Goal: Task Accomplishment & Management: Use online tool/utility

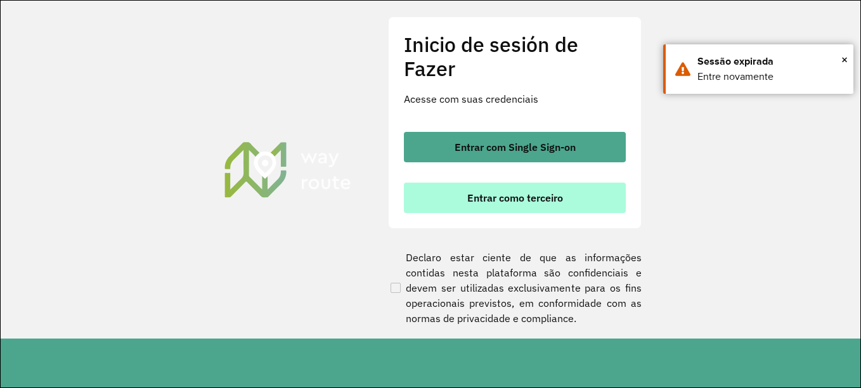
click at [521, 200] on font "Entrar como terceiro" at bounding box center [515, 197] width 96 height 13
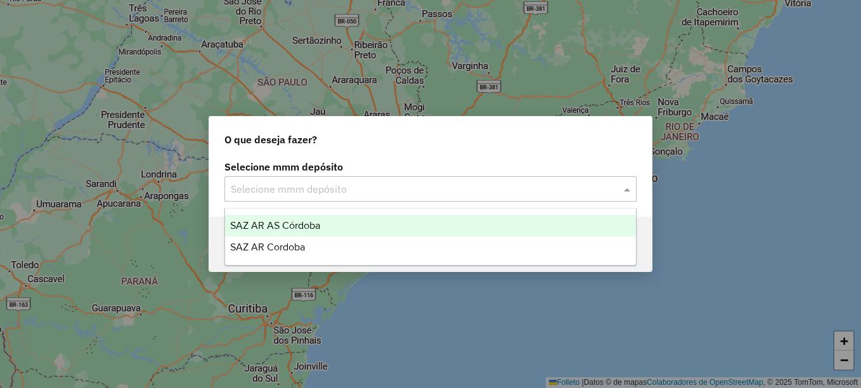
click at [451, 194] on input "text" at bounding box center [418, 189] width 374 height 15
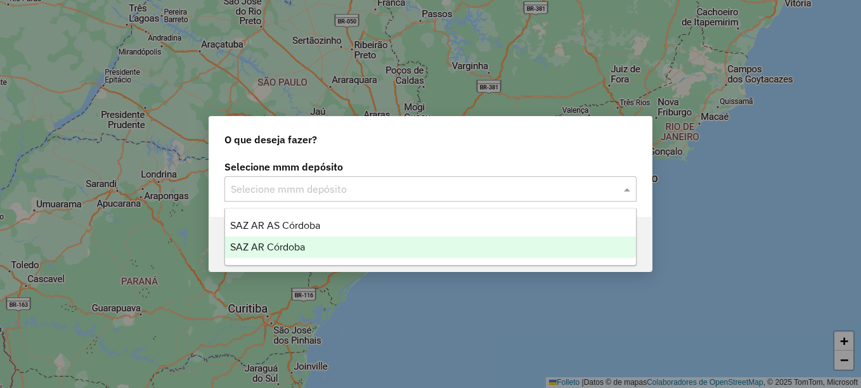
click at [305, 245] on span "SAZ AR Córdoba" at bounding box center [267, 246] width 75 height 11
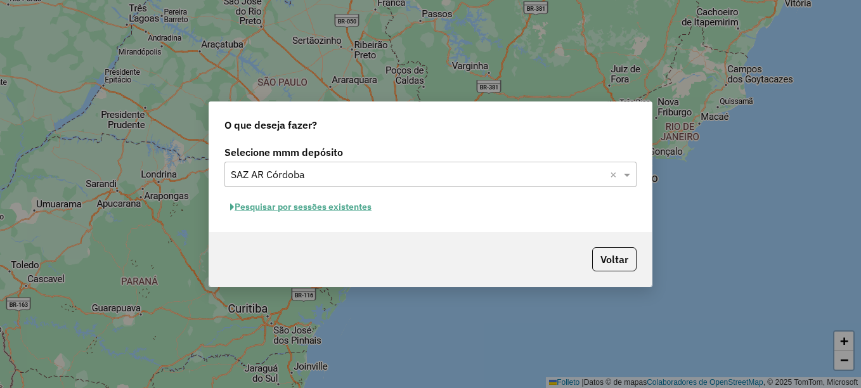
click at [342, 210] on font "Pesquisar por sessões existentes" at bounding box center [303, 206] width 137 height 11
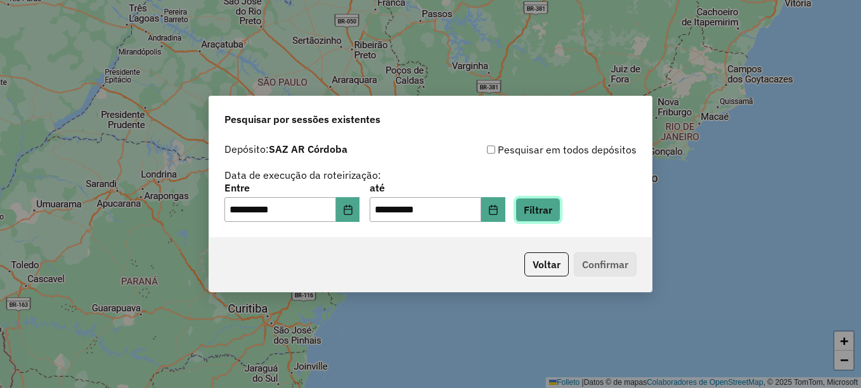
click at [550, 205] on button "Filtrar" at bounding box center [537, 210] width 45 height 24
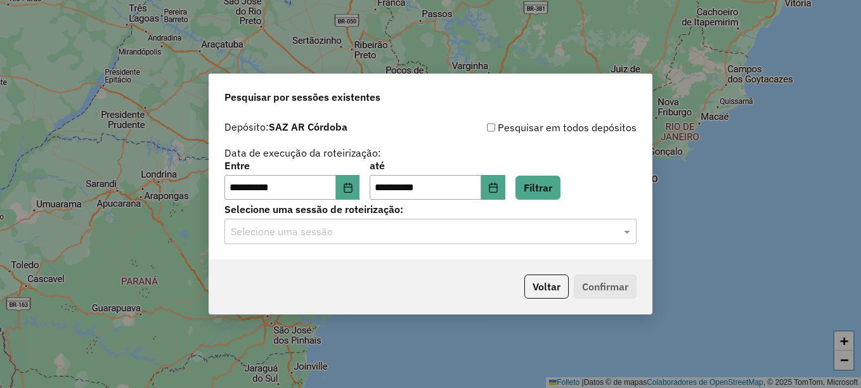
click at [428, 231] on input "text" at bounding box center [418, 231] width 374 height 15
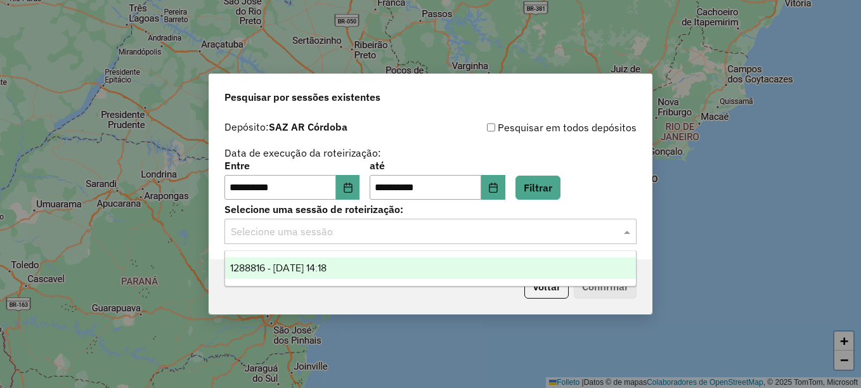
click at [326, 266] on span "1288816 - [DATE] 14:18" at bounding box center [278, 267] width 96 height 11
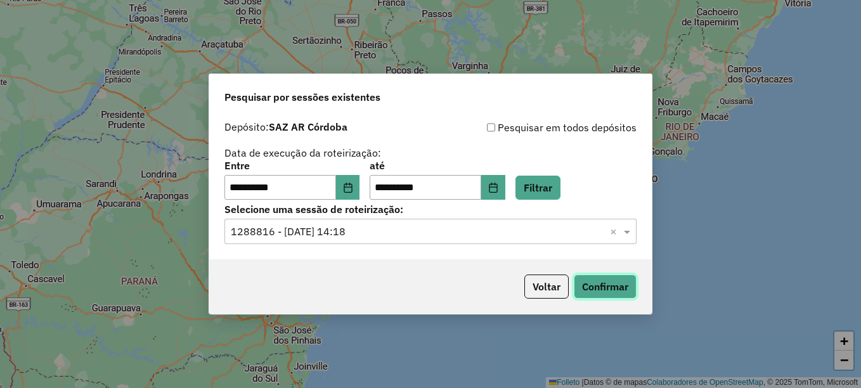
click at [595, 281] on button "Confirmar" at bounding box center [605, 286] width 63 height 24
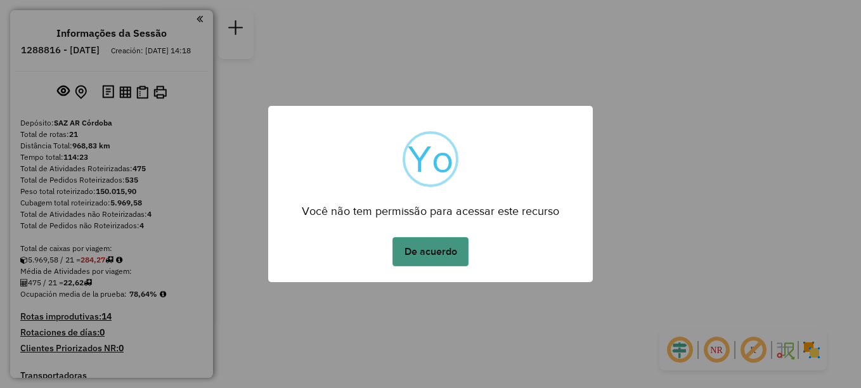
click at [434, 255] on button "De acuerdo" at bounding box center [430, 251] width 76 height 29
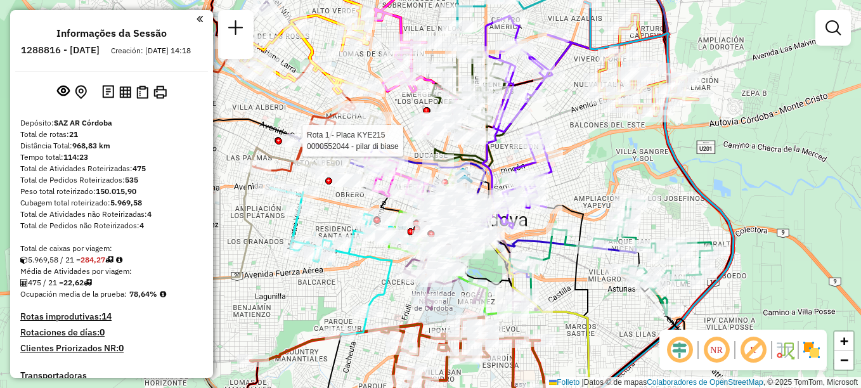
select select "**********"
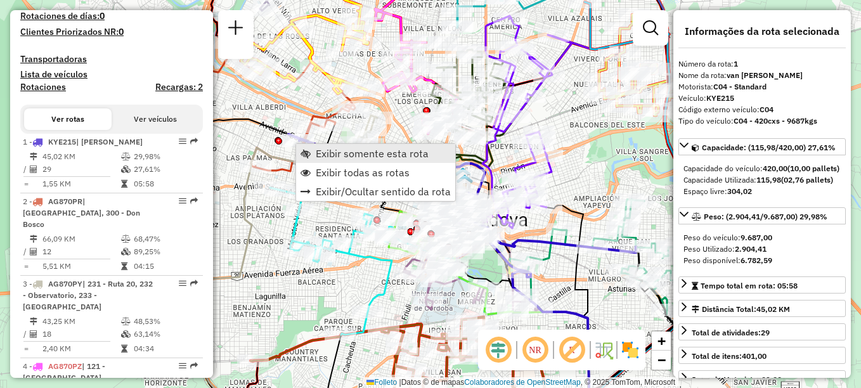
scroll to position [451, 0]
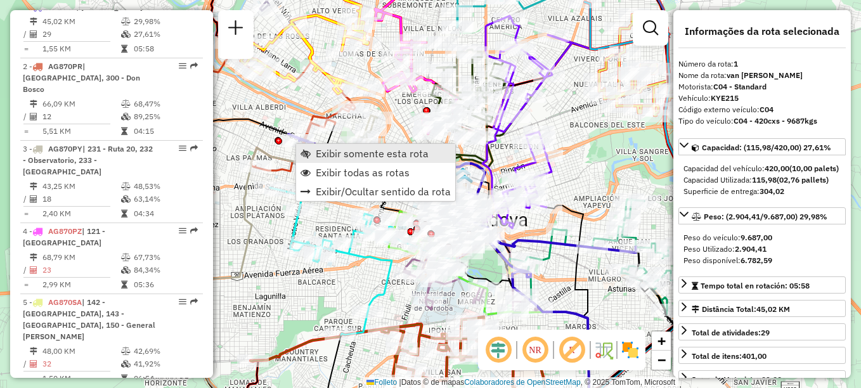
click at [345, 156] on span "Exibir somente esta rota" at bounding box center [372, 153] width 113 height 10
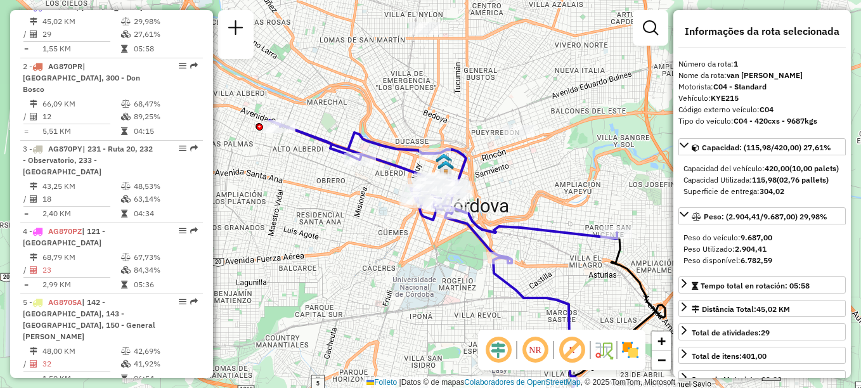
drag, startPoint x: 380, startPoint y: 234, endPoint x: 356, endPoint y: 229, distance: 24.6
click at [356, 229] on div "Janela de atendimento Grade de atendimento Capacidade Transportadoras Veículos …" at bounding box center [430, 194] width 861 height 388
